Goal: Task Accomplishment & Management: Complete application form

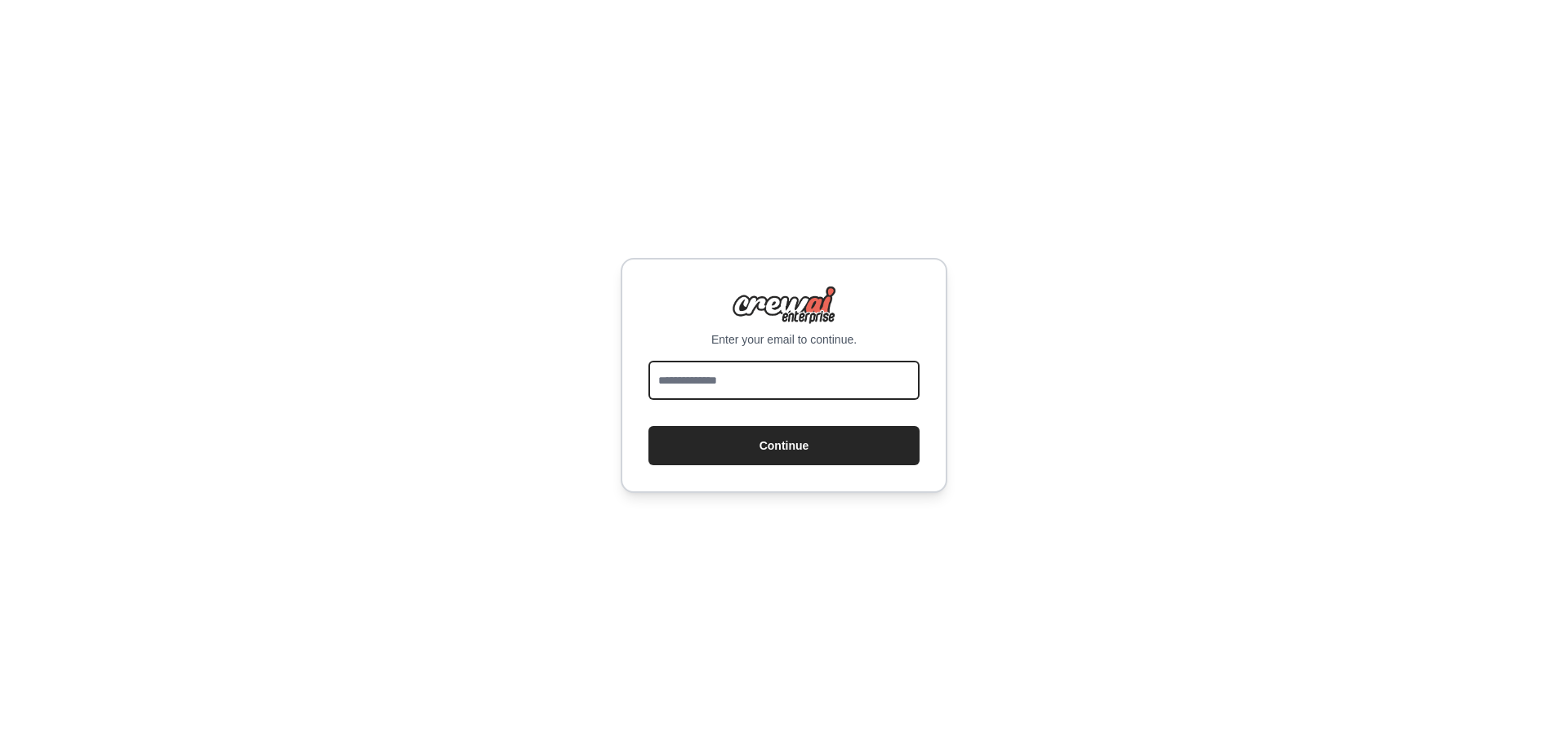
click at [760, 383] on input "email" at bounding box center [784, 380] width 271 height 39
click at [760, 382] on input "email" at bounding box center [784, 380] width 271 height 39
click at [1144, 357] on div "Enter your email to continue. Continue" at bounding box center [784, 375] width 1568 height 750
click at [739, 378] on input "email" at bounding box center [784, 380] width 271 height 39
type input "**********"
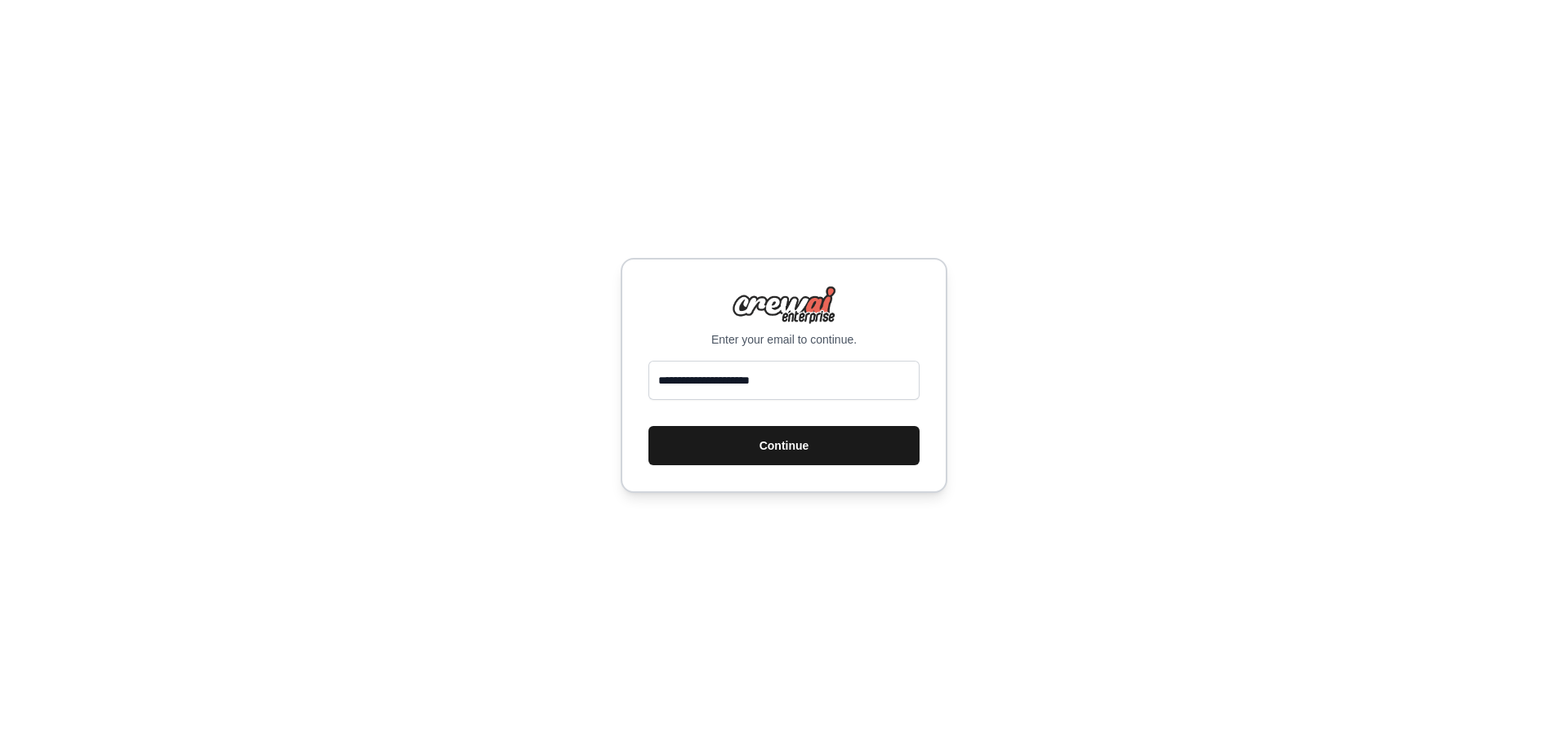
click at [771, 455] on button "Continue" at bounding box center [784, 445] width 271 height 39
